Goal: Check status: Check status

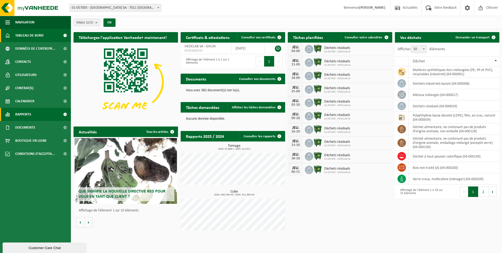
click at [19, 116] on span "Rapports" at bounding box center [23, 114] width 16 height 13
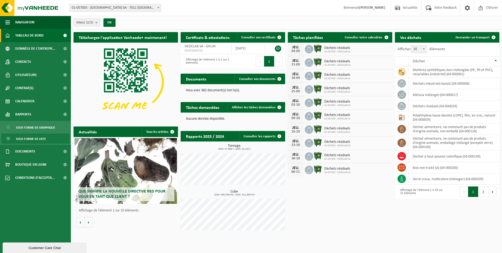
click at [30, 139] on span "Sous forme de liste" at bounding box center [31, 139] width 30 height 10
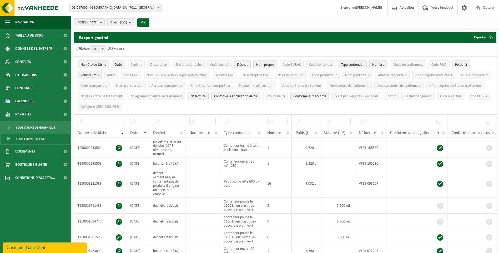
click at [104, 23] on b "submit" at bounding box center [102, 22] width 5 height 7
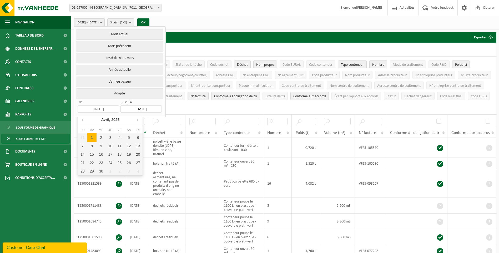
click at [94, 108] on input "[DATE]" at bounding box center [98, 108] width 41 height 7
click at [138, 121] on icon at bounding box center [137, 119] width 8 height 8
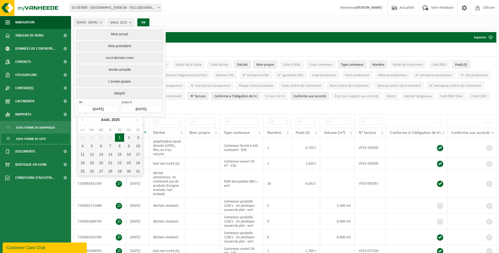
click at [121, 137] on div "1" at bounding box center [119, 137] width 9 height 8
type input "2025-08-01"
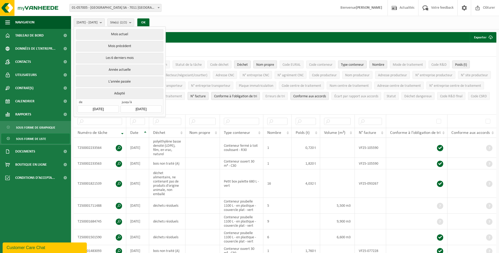
click at [154, 109] on input "2025-09-01" at bounding box center [140, 108] width 41 height 7
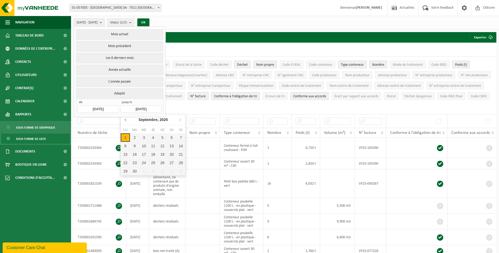
click at [126, 120] on icon at bounding box center [126, 119] width 8 height 8
click at [179, 171] on div "31" at bounding box center [180, 171] width 9 height 8
type input "2025-08-31"
type input "2025-08-01"
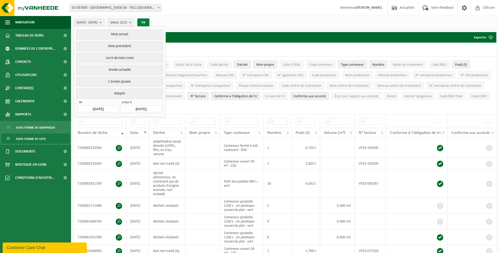
click at [149, 23] on button "OK" at bounding box center [143, 22] width 12 height 8
